Goal: Task Accomplishment & Management: Manage account settings

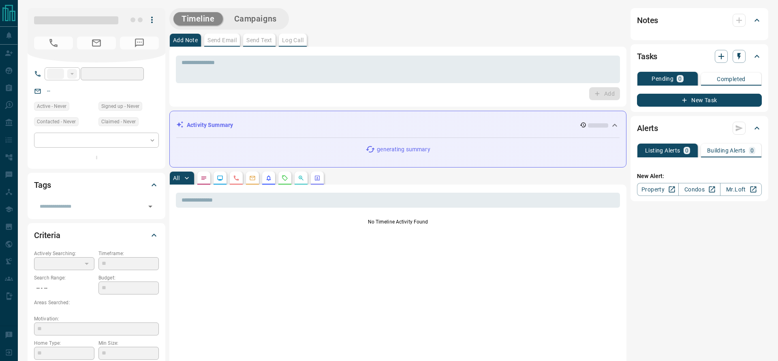
type input "**"
type input "**********"
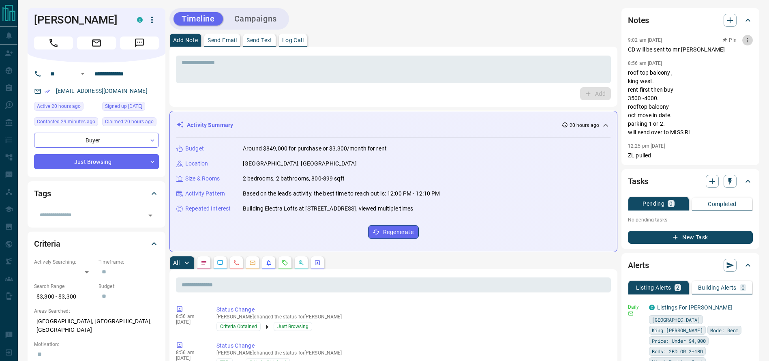
click at [745, 41] on icon "button" at bounding box center [747, 40] width 6 height 6
click at [726, 56] on icon at bounding box center [726, 55] width 4 height 4
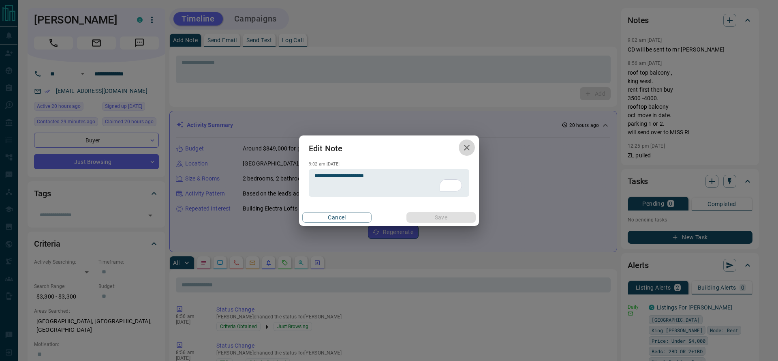
click at [462, 151] on button "button" at bounding box center [467, 147] width 16 height 17
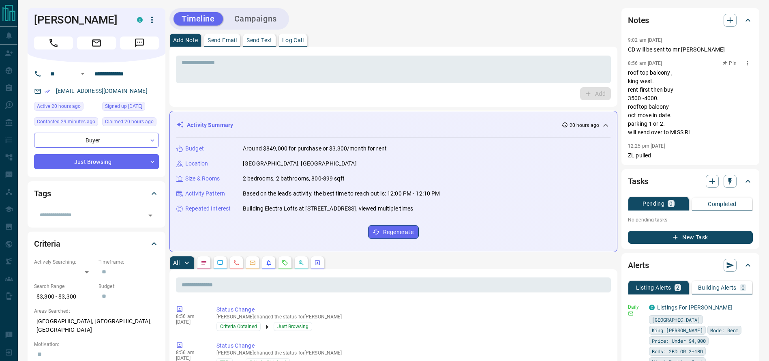
click at [747, 59] on button "button" at bounding box center [747, 63] width 11 height 11
click at [725, 79] on icon at bounding box center [726, 78] width 4 height 4
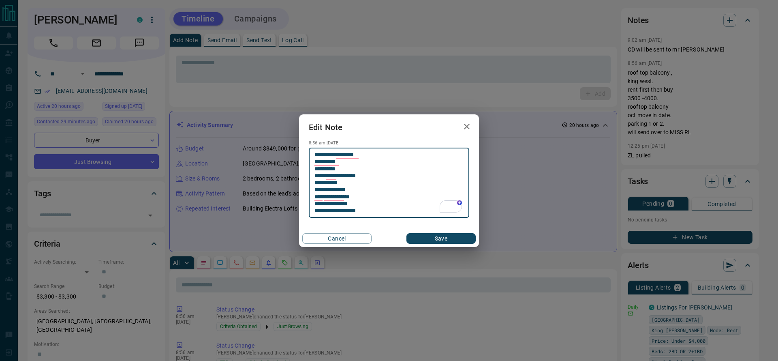
type textarea "**********"
click at [433, 232] on div "Cancel Save" at bounding box center [389, 238] width 180 height 17
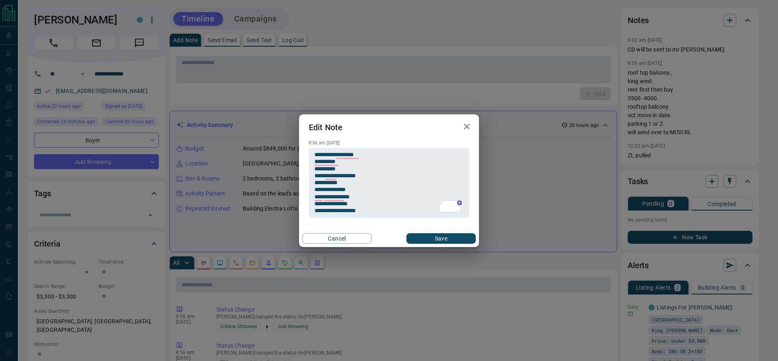
click at [433, 237] on button "Save" at bounding box center [441, 238] width 69 height 11
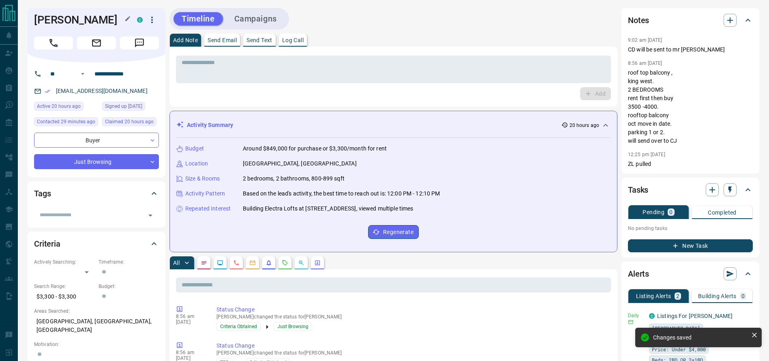
click at [79, 19] on h1 "[PERSON_NAME]" at bounding box center [79, 19] width 91 height 13
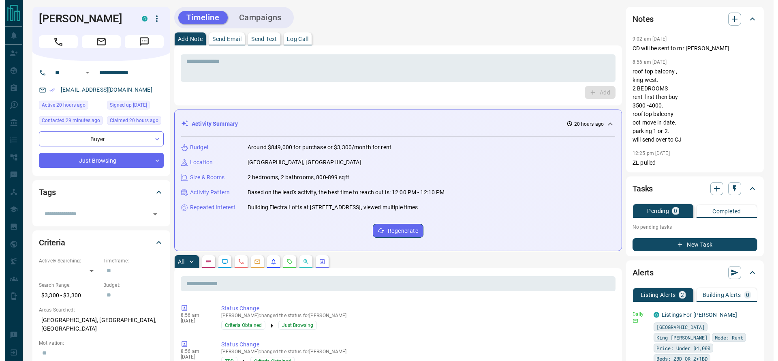
scroll to position [2, 0]
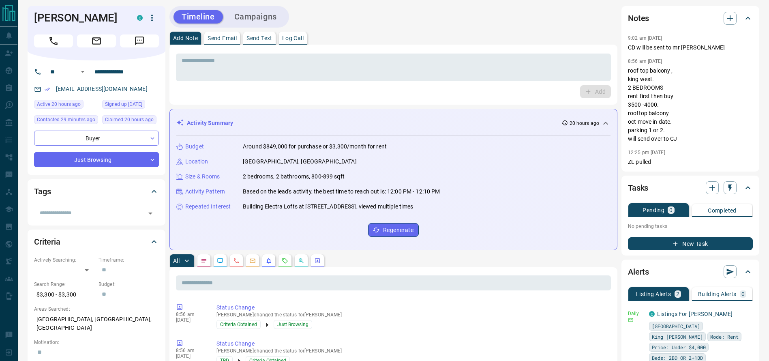
drag, startPoint x: 137, startPoint y: 95, endPoint x: 132, endPoint y: 93, distance: 5.6
click at [132, 93] on div "[EMAIL_ADDRESS][DOMAIN_NAME]" at bounding box center [96, 88] width 125 height 13
drag, startPoint x: 103, startPoint y: 83, endPoint x: 35, endPoint y: 85, distance: 67.3
click at [35, 85] on div "[EMAIL_ADDRESS][DOMAIN_NAME]" at bounding box center [96, 88] width 125 height 13
copy link "[EMAIL_ADDRESS][DOMAIN_NAME]"
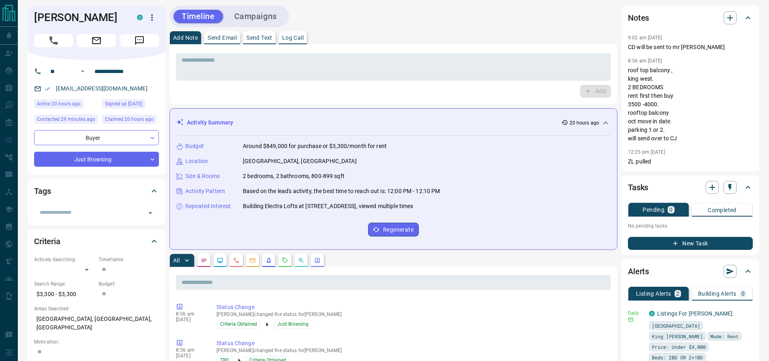
click at [158, 20] on div "Simon Yarwood C" at bounding box center [97, 33] width 138 height 54
click at [150, 18] on icon "button" at bounding box center [152, 18] width 10 height 10
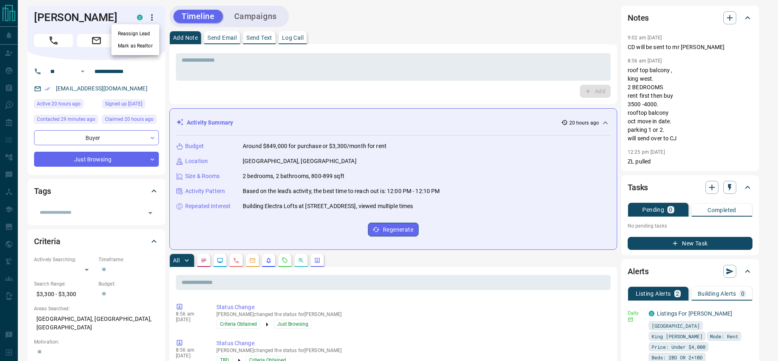
click at [109, 24] on div at bounding box center [389, 180] width 778 height 361
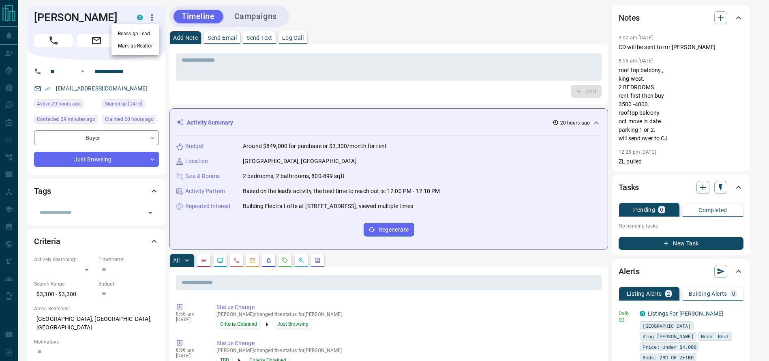
click at [108, 24] on div at bounding box center [384, 180] width 769 height 361
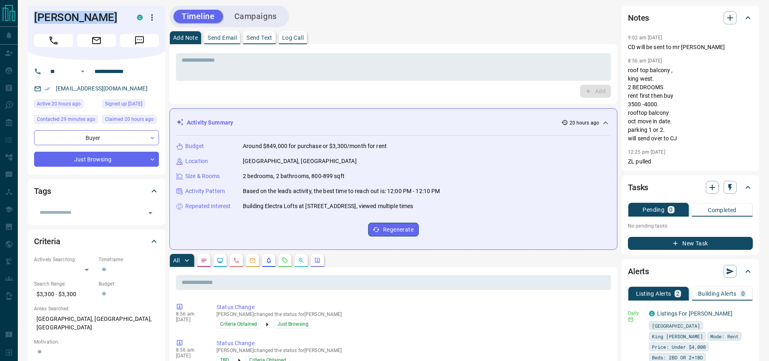
click at [108, 24] on h1 "Simon Yarwood" at bounding box center [79, 17] width 91 height 13
copy h1 "Simon Yarwood"
click at [149, 15] on icon "button" at bounding box center [152, 18] width 10 height 10
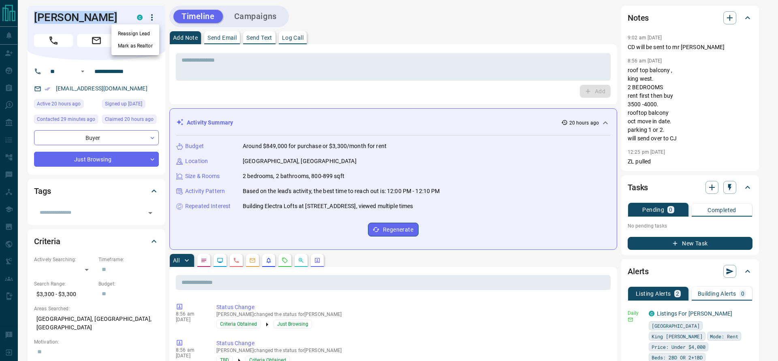
click at [140, 29] on li "Reassign Lead" at bounding box center [135, 34] width 48 height 12
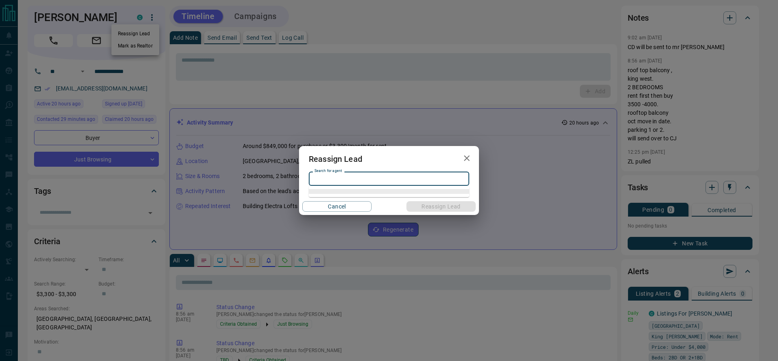
click at [326, 180] on input "Search for agent" at bounding box center [388, 178] width 154 height 9
click at [326, 199] on li "Christian Jauslin" at bounding box center [389, 195] width 161 height 12
type input "**********"
click at [80, 60] on div "**********" at bounding box center [389, 180] width 778 height 361
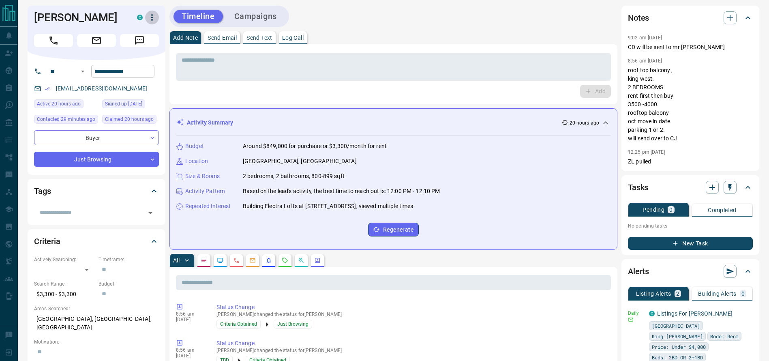
click at [107, 70] on input "**********" at bounding box center [122, 71] width 63 height 13
click at [155, 17] on icon "button" at bounding box center [152, 18] width 10 height 10
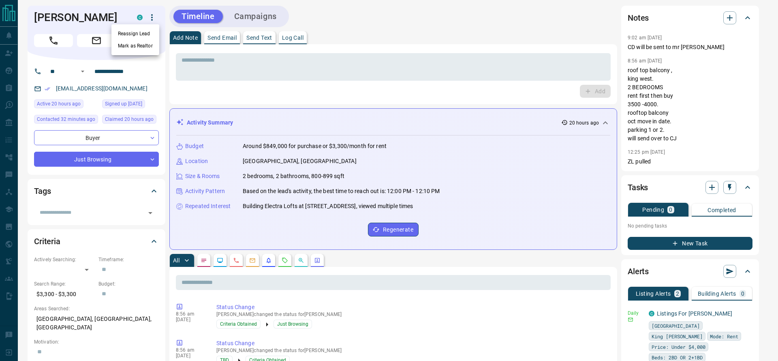
click at [152, 34] on li "Reassign Lead" at bounding box center [135, 34] width 48 height 12
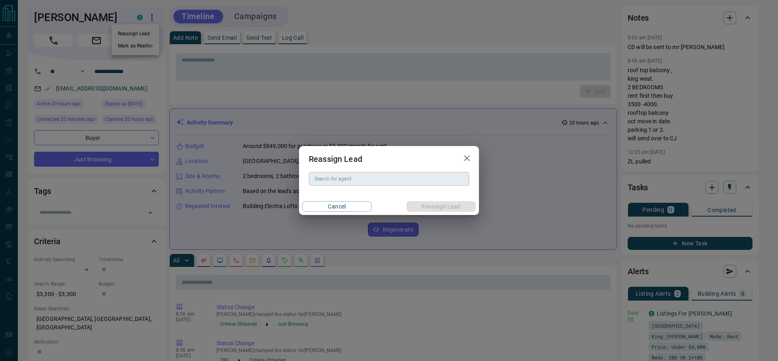
click at [364, 181] on input "Search for agent" at bounding box center [388, 178] width 154 height 9
click at [379, 200] on li "Christian Jauslin" at bounding box center [389, 195] width 161 height 12
type input "**********"
click at [430, 199] on div "Cancel Reassign Lead" at bounding box center [389, 206] width 180 height 17
click at [430, 201] on div "Cancel Reassign Lead" at bounding box center [389, 206] width 180 height 17
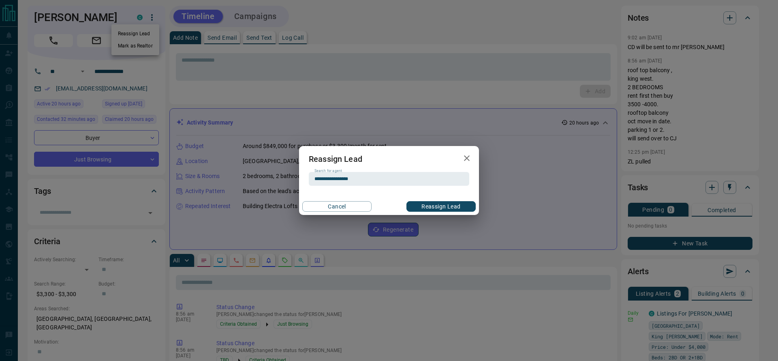
click at [430, 202] on button "Reassign Lead" at bounding box center [441, 206] width 69 height 11
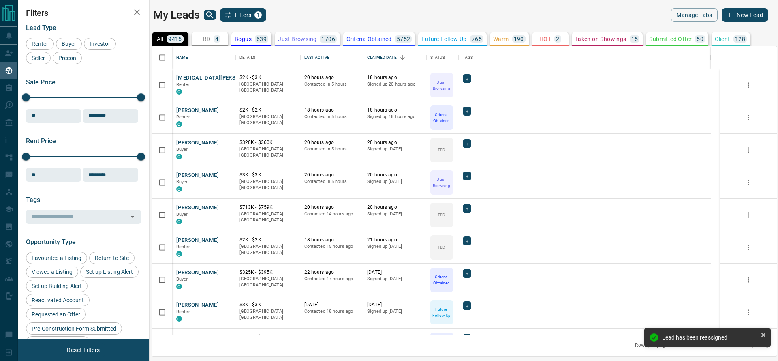
scroll to position [279, 616]
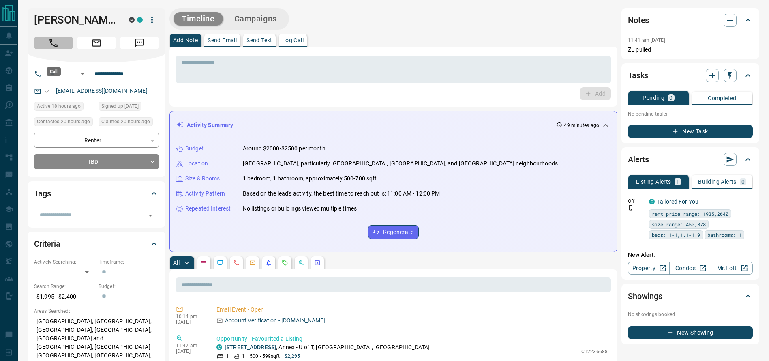
click at [49, 48] on icon "Call" at bounding box center [53, 43] width 11 height 11
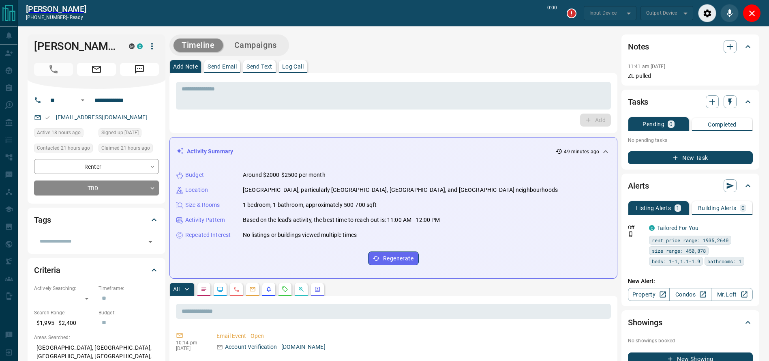
type input "*******"
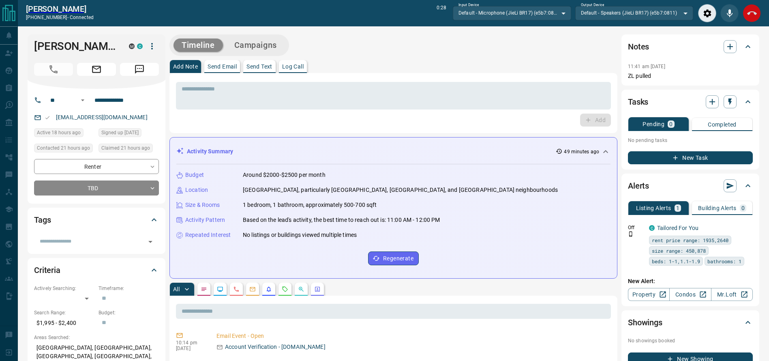
click at [752, 17] on icon "End Call" at bounding box center [752, 14] width 10 height 10
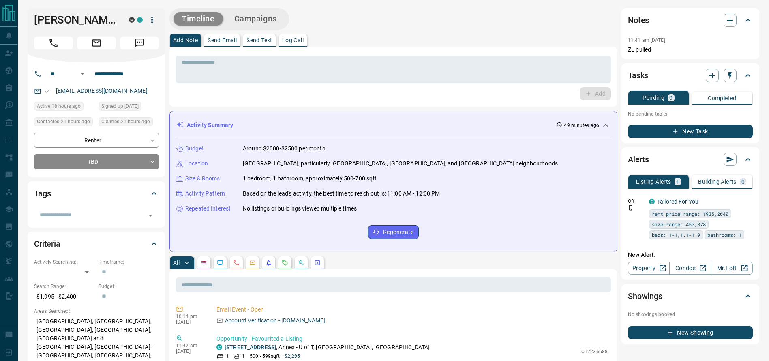
click at [752, 17] on icon at bounding box center [748, 20] width 10 height 10
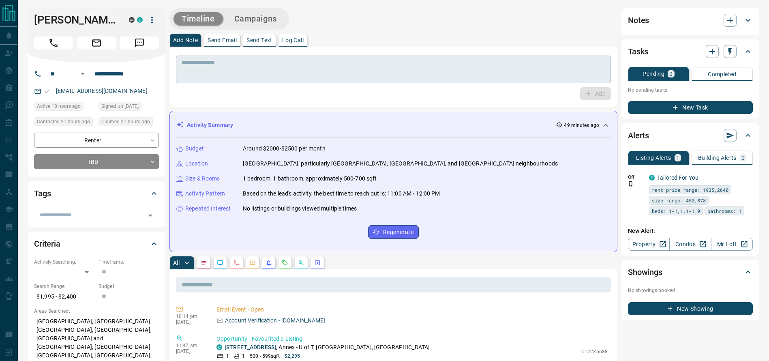
click at [423, 59] on textarea at bounding box center [394, 69] width 424 height 21
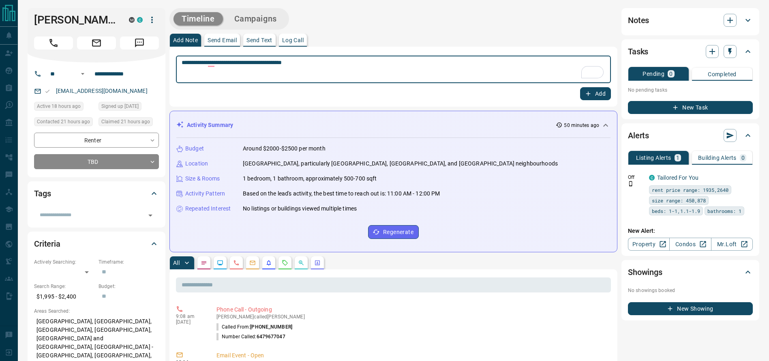
type textarea "**********"
click at [595, 86] on div "**********" at bounding box center [393, 76] width 435 height 47
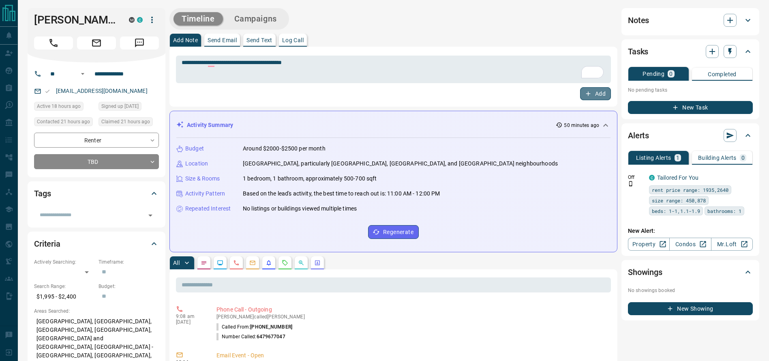
click at [597, 94] on button "Add" at bounding box center [595, 93] width 31 height 13
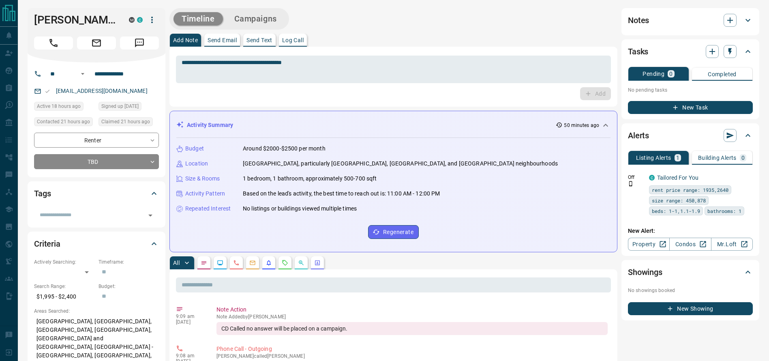
click at [158, 13] on div "[PERSON_NAME] M C" at bounding box center [97, 35] width 138 height 54
click at [157, 15] on div "M C" at bounding box center [144, 20] width 30 height 14
click at [155, 16] on icon "button" at bounding box center [152, 20] width 10 height 10
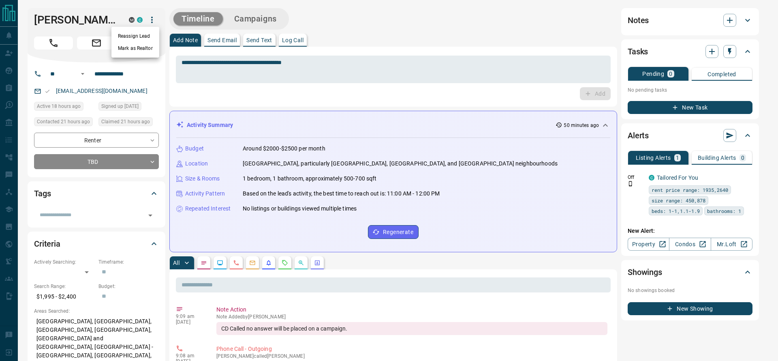
click at [149, 31] on li "Reassign Lead" at bounding box center [135, 36] width 48 height 12
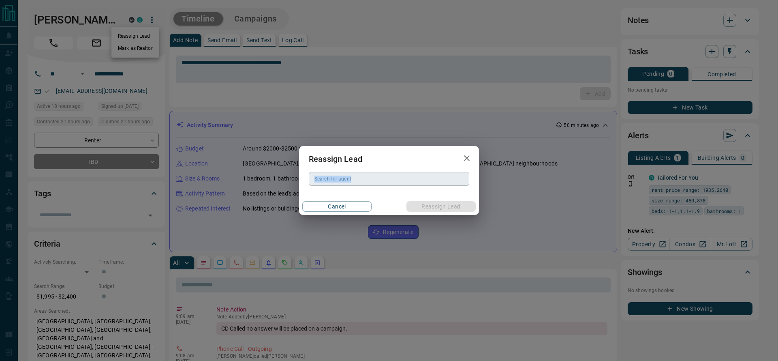
click at [365, 172] on div "Reassign Lead Search for agent Search for agent Cancel Reassign Lead" at bounding box center [389, 180] width 180 height 69
click at [365, 176] on input "Search for agent" at bounding box center [388, 178] width 154 height 9
type input "**"
click at [345, 36] on div "Reassign Lead Search for agent ** Search for agent Cancel Reassign Lead" at bounding box center [389, 180] width 778 height 361
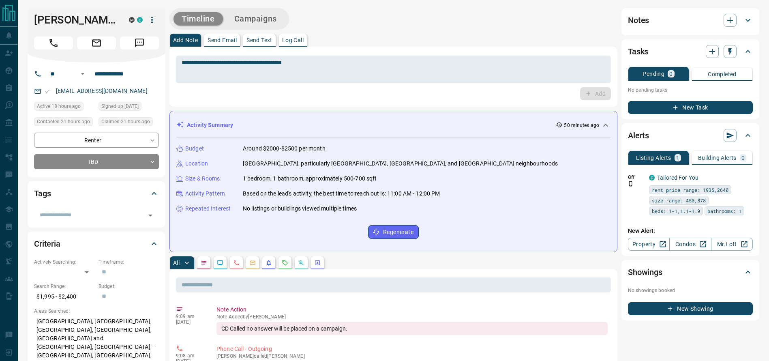
click at [343, 91] on div "Add" at bounding box center [393, 93] width 435 height 13
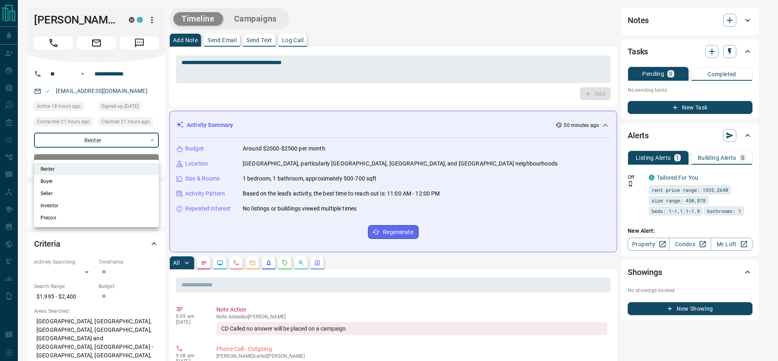
click at [188, 154] on div at bounding box center [389, 180] width 778 height 361
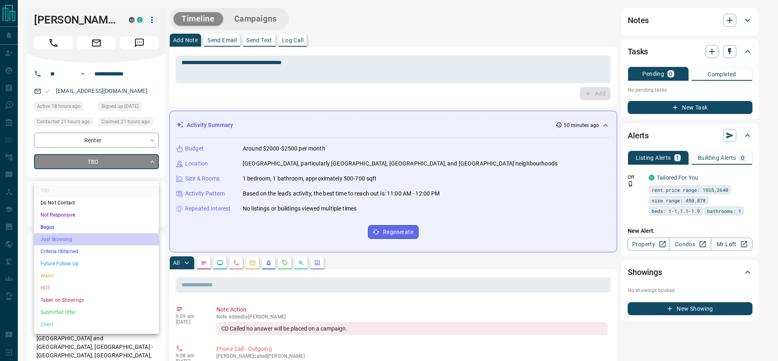
click at [57, 237] on li "Just Browsing" at bounding box center [96, 239] width 125 height 12
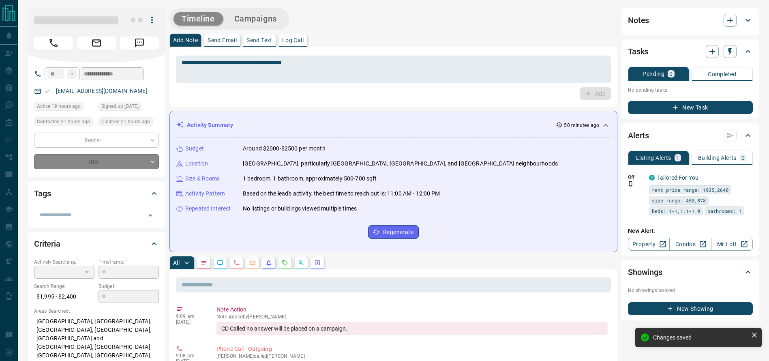
click at [394, 144] on div "Budget Around $2000-$2500 per month" at bounding box center [393, 148] width 434 height 9
type input "*"
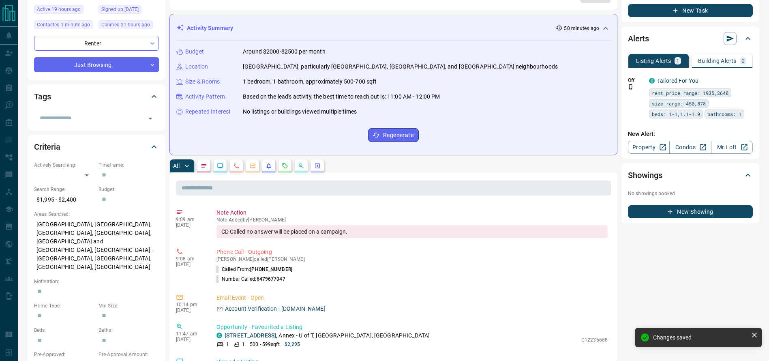
scroll to position [97, 0]
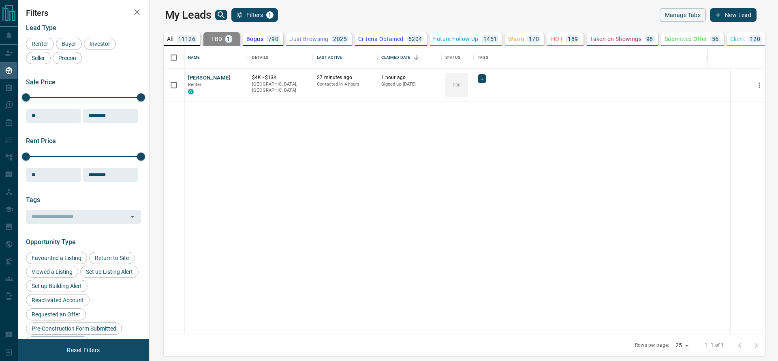
scroll to position [279, 616]
click at [236, 77] on icon "Open in New Tab" at bounding box center [239, 77] width 6 height 6
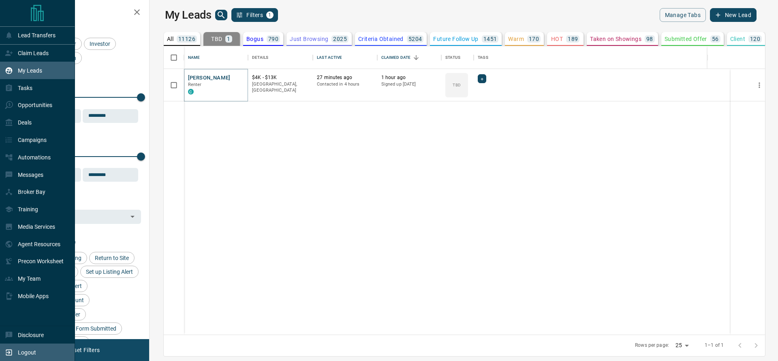
click at [0, 351] on div "Logout" at bounding box center [37, 351] width 75 height 17
